Goal: Use online tool/utility

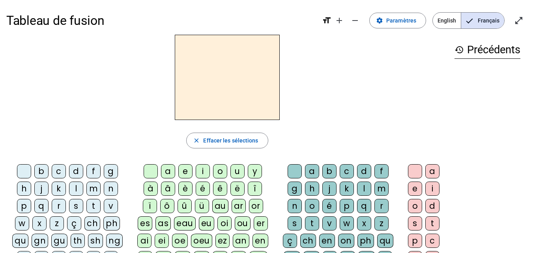
click at [73, 187] on div "l" at bounding box center [76, 189] width 14 height 14
click at [168, 170] on div "a" at bounding box center [168, 171] width 14 height 14
drag, startPoint x: 352, startPoint y: 169, endPoint x: 344, endPoint y: 173, distance: 9.2
click at [344, 173] on div "c" at bounding box center [347, 171] width 14 height 14
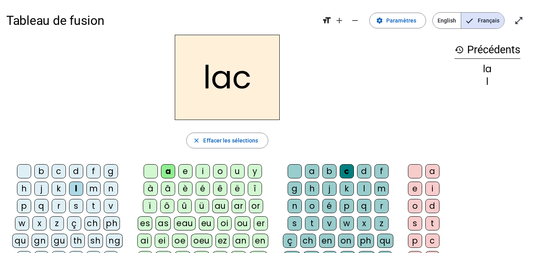
click at [96, 205] on div "t" at bounding box center [93, 206] width 14 height 14
click at [285, 174] on div "a b c d f g h j k l m n o é p q r s t v w x z ç ch en on ph qu gn gu th sh ng b…" at bounding box center [339, 251] width 119 height 174
click at [288, 172] on div at bounding box center [295, 171] width 14 height 14
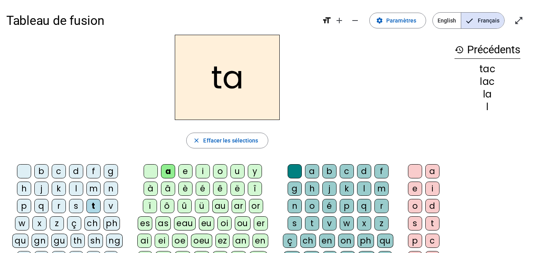
click at [188, 173] on div "e" at bounding box center [185, 171] width 14 height 14
click at [236, 171] on div "u" at bounding box center [237, 171] width 14 height 14
click at [74, 169] on div "d" at bounding box center [76, 171] width 14 height 14
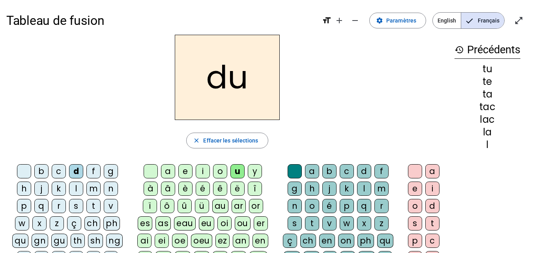
click at [347, 171] on div "c" at bounding box center [347, 171] width 14 height 14
